Goal: Task Accomplishment & Management: Manage account settings

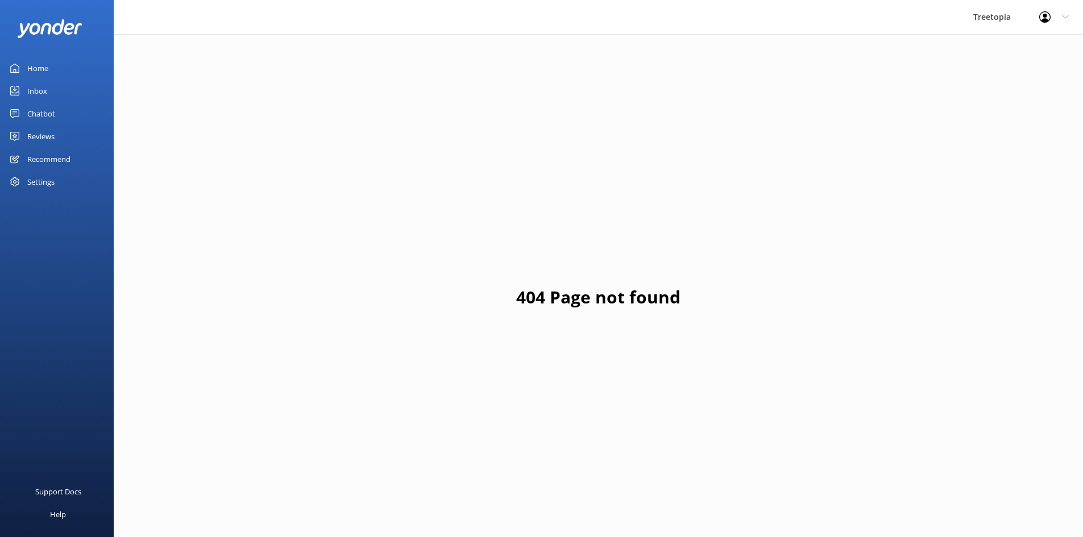
click at [40, 86] on div "Inbox" at bounding box center [37, 91] width 20 height 23
